Goal: Information Seeking & Learning: Learn about a topic

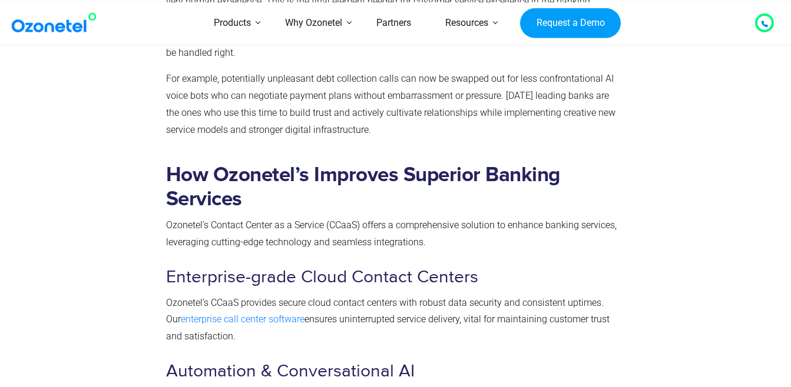
scroll to position [4928, 0]
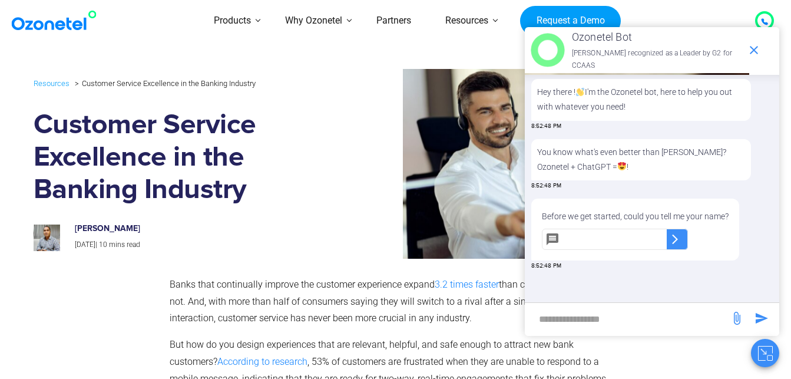
click at [332, 295] on p "Banks that continually improve the customer experience expand 3.2 times faster …" at bounding box center [393, 301] width 447 height 51
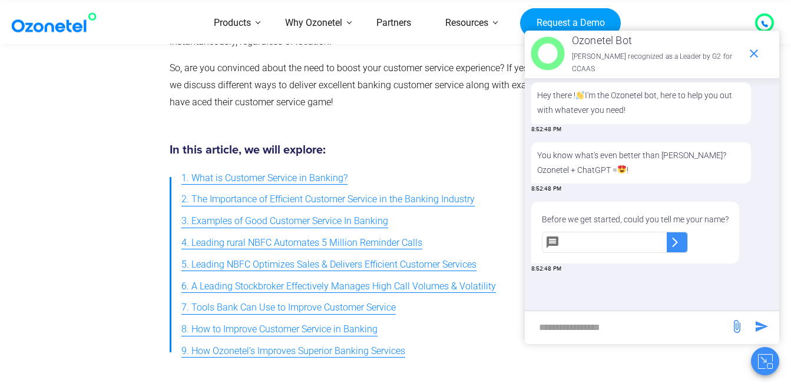
scroll to position [330, 0]
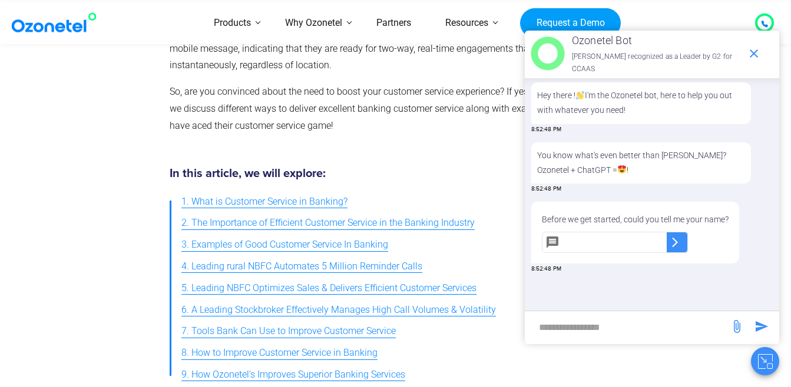
click at [312, 204] on span "1. What is Customer Service in Banking?" at bounding box center [264, 202] width 166 height 17
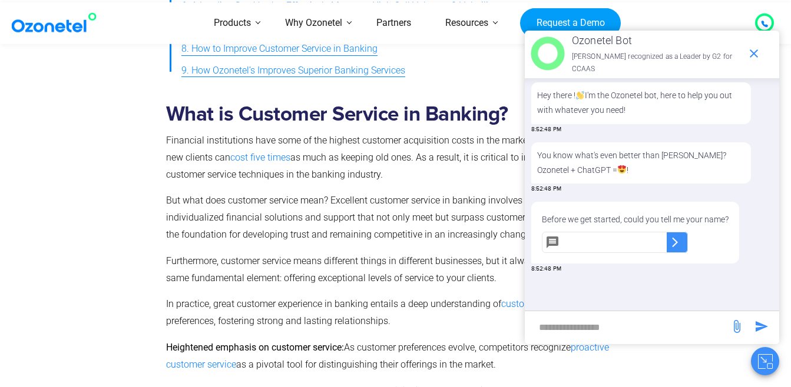
scroll to position [689, 0]
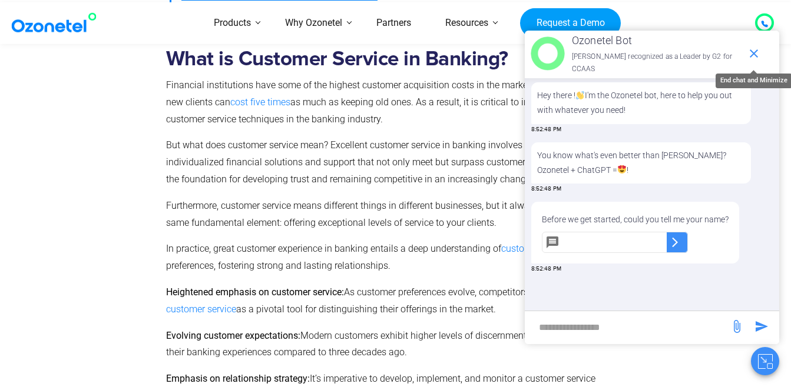
click at [754, 58] on icon "end chat or minimize" at bounding box center [754, 54] width 14 height 14
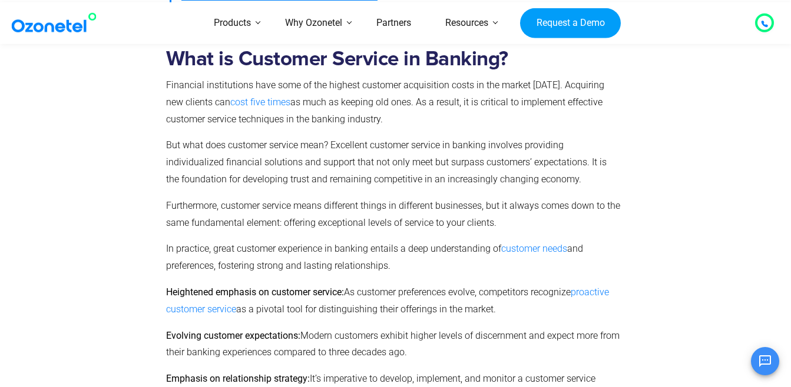
click at [393, 166] on span "But what does customer service mean? Excellent customer service in banking invo…" at bounding box center [386, 162] width 440 height 45
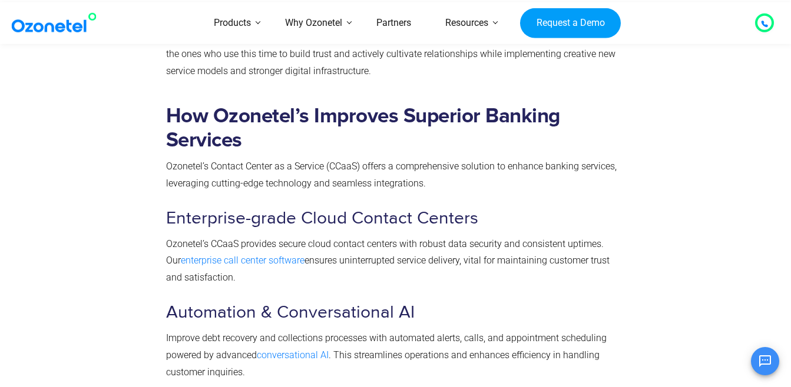
scroll to position [4999, 0]
